Goal: Book appointment/travel/reservation

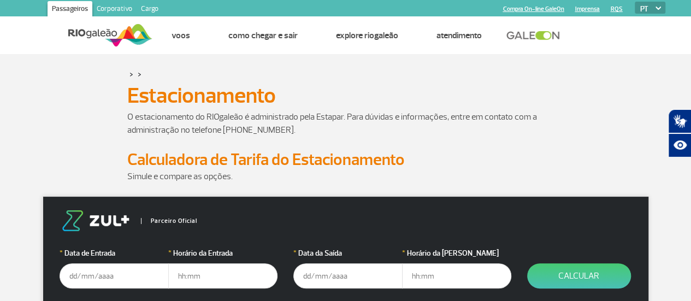
scroll to position [55, 0]
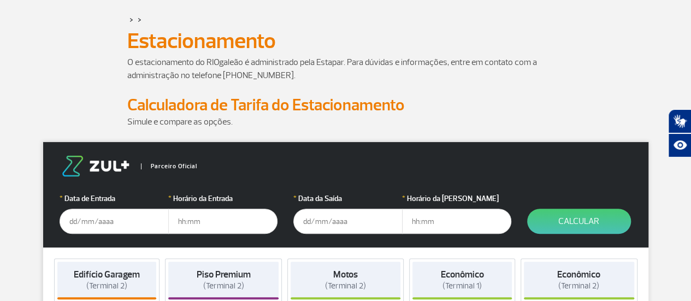
click at [82, 220] on input "text" at bounding box center [114, 221] width 109 height 25
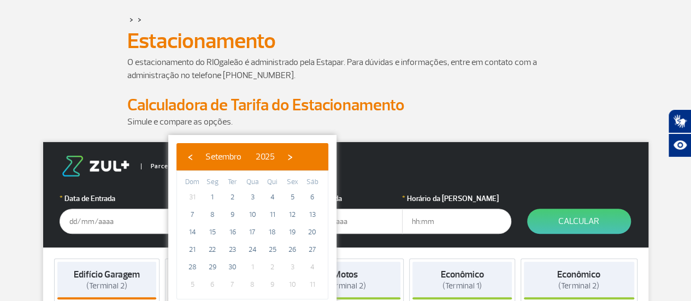
scroll to position [109, 0]
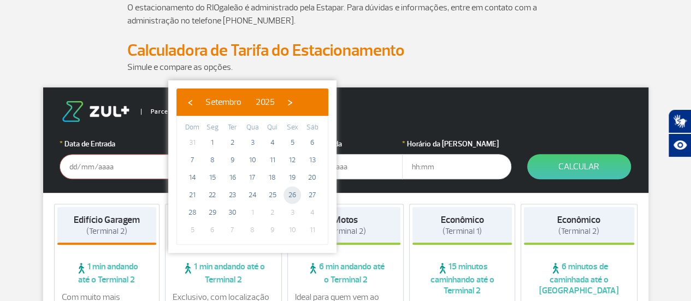
click at [291, 188] on span "26" at bounding box center [291, 194] width 17 height 17
type input "[DATE]"
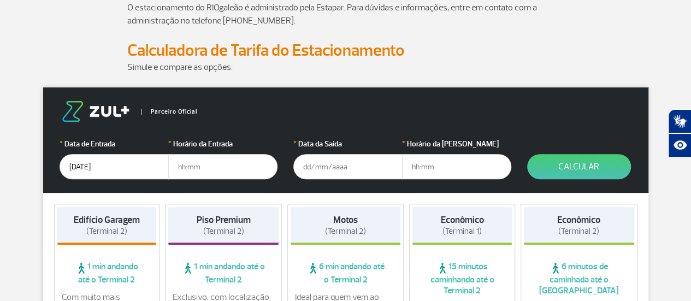
click at [339, 164] on input "text" at bounding box center [347, 166] width 109 height 25
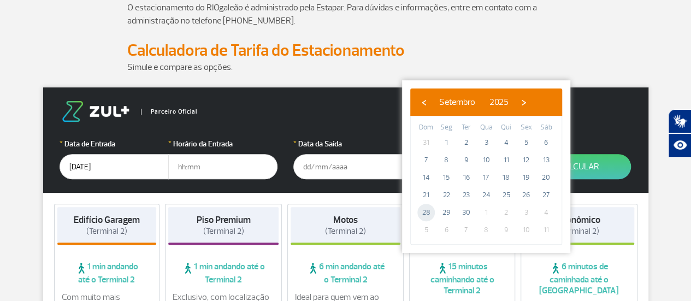
click at [428, 215] on span "28" at bounding box center [425, 212] width 17 height 17
type input "[DATE]"
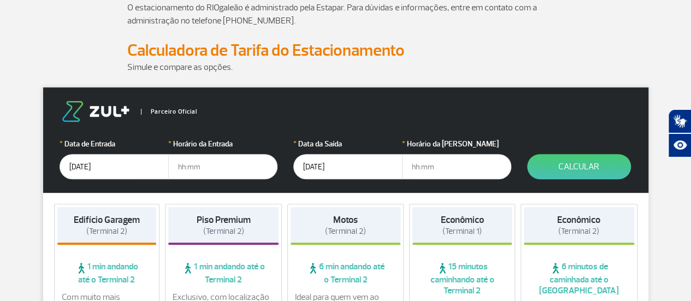
click at [212, 163] on input "text" at bounding box center [222, 166] width 109 height 25
type input "14:30"
click at [433, 170] on input "text" at bounding box center [456, 166] width 109 height 25
type input "2"
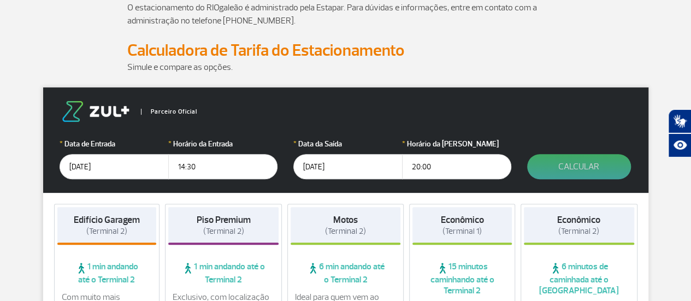
type input "20:00"
click at [579, 165] on button "Calcular" at bounding box center [579, 166] width 104 height 25
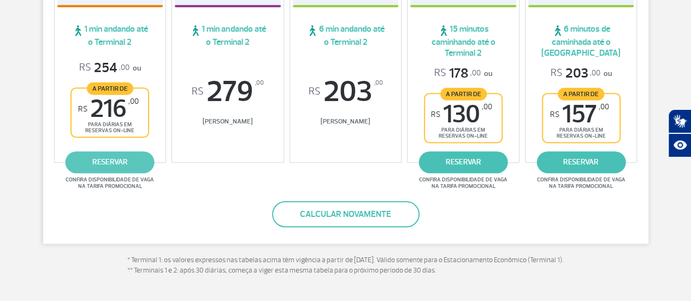
scroll to position [218, 0]
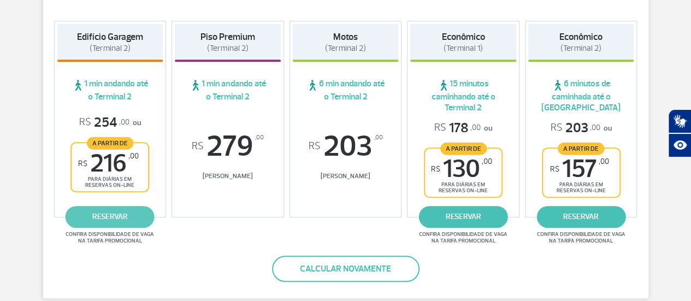
click at [116, 213] on link "reservar" at bounding box center [110, 217] width 89 height 22
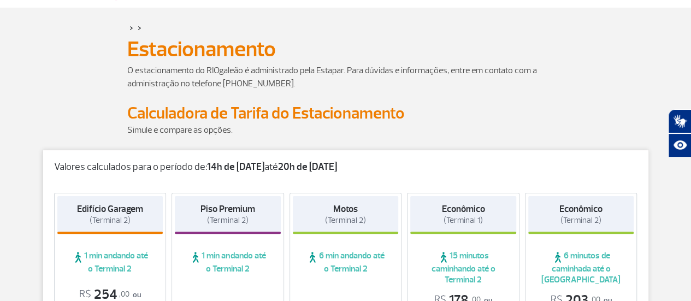
scroll to position [0, 0]
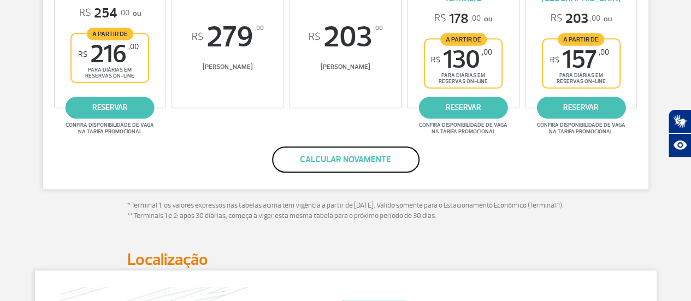
click at [364, 158] on button "Calcular novamente" at bounding box center [345, 159] width 147 height 26
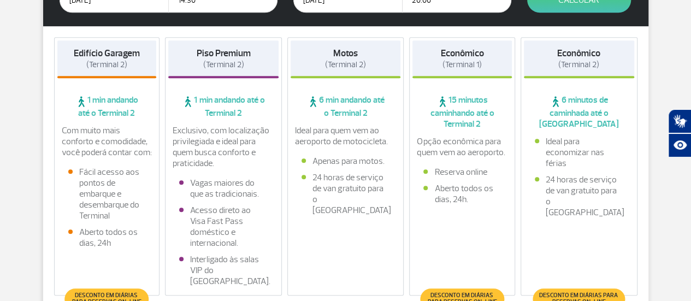
scroll to position [139, 0]
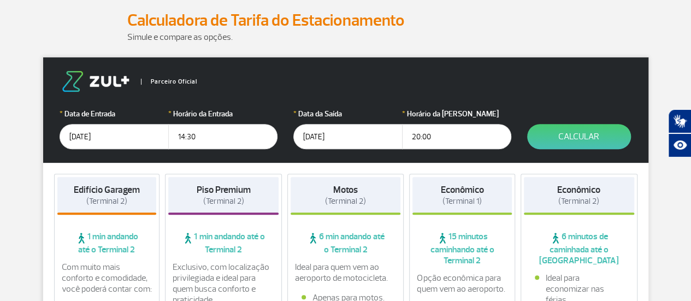
click at [430, 134] on input "20:00" at bounding box center [456, 136] width 109 height 25
type input "20:30"
click at [575, 136] on button "Calcular" at bounding box center [579, 136] width 104 height 25
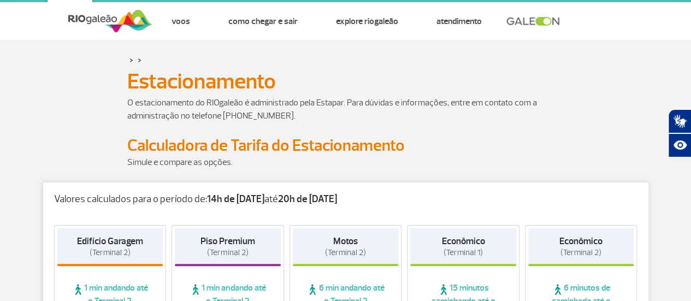
scroll to position [0, 0]
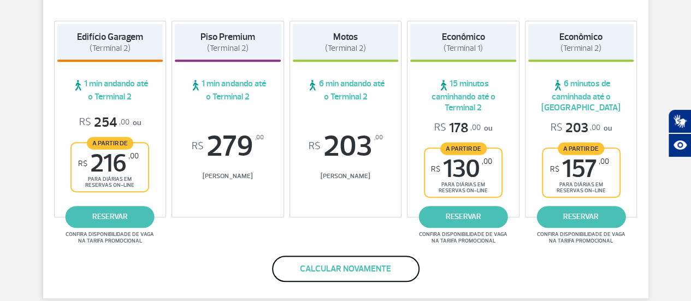
click at [336, 263] on button "Calcular novamente" at bounding box center [345, 268] width 147 height 26
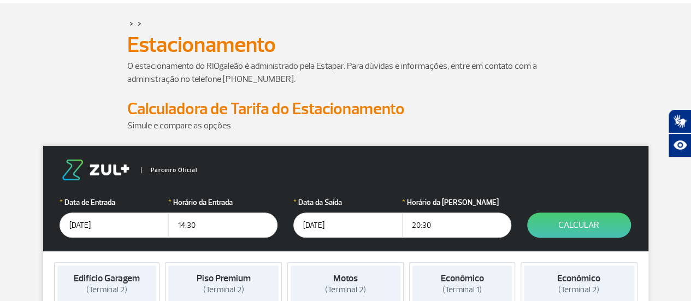
scroll to position [109, 0]
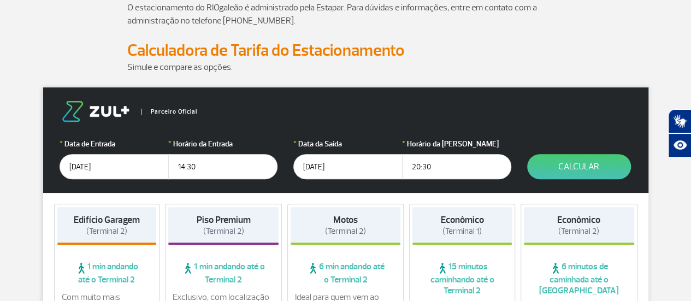
drag, startPoint x: 432, startPoint y: 168, endPoint x: 394, endPoint y: 166, distance: 38.2
click at [403, 167] on input "20:30" at bounding box center [456, 166] width 109 height 25
type input "21:00"
click at [590, 175] on button "Calcular" at bounding box center [579, 166] width 104 height 25
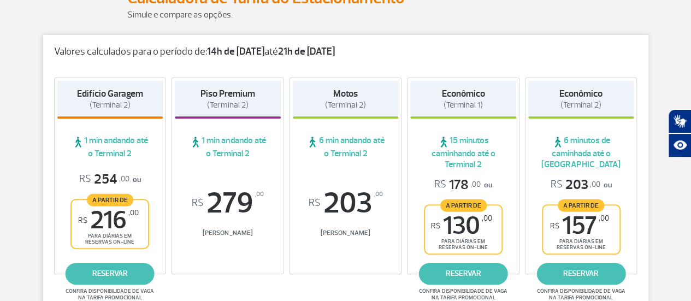
scroll to position [164, 0]
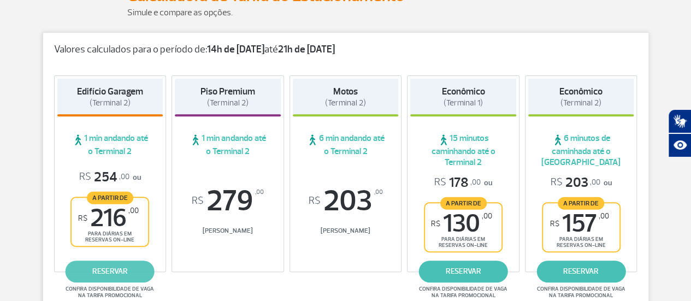
click at [109, 270] on link "reservar" at bounding box center [110, 271] width 89 height 22
